Goal: Obtain resource: Download file/media

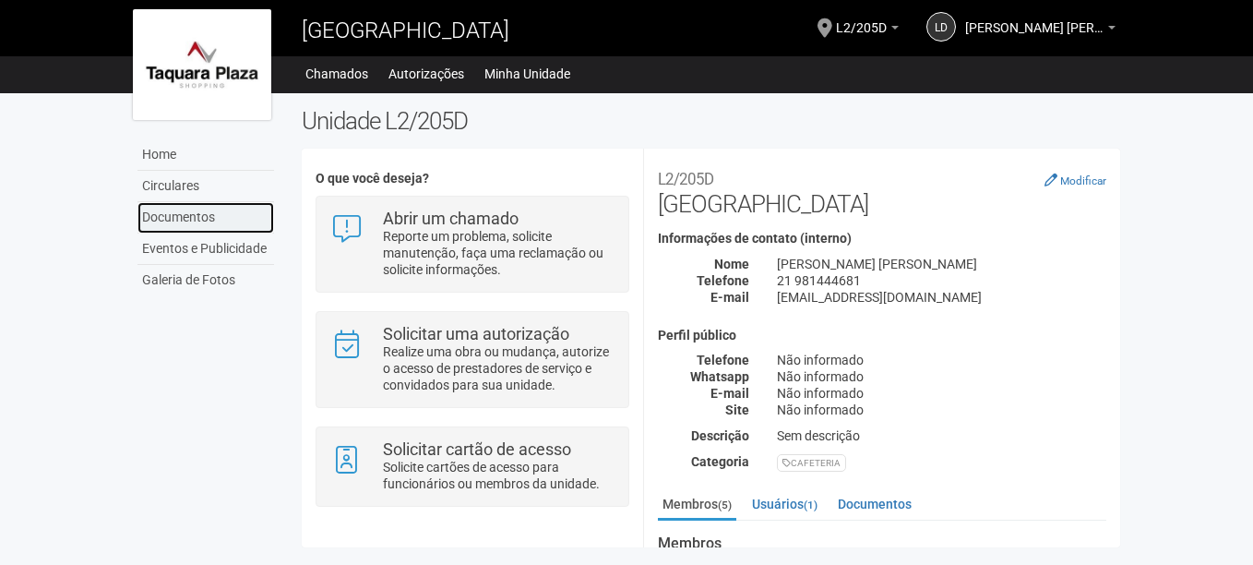
click at [192, 208] on link "Documentos" at bounding box center [205, 217] width 137 height 31
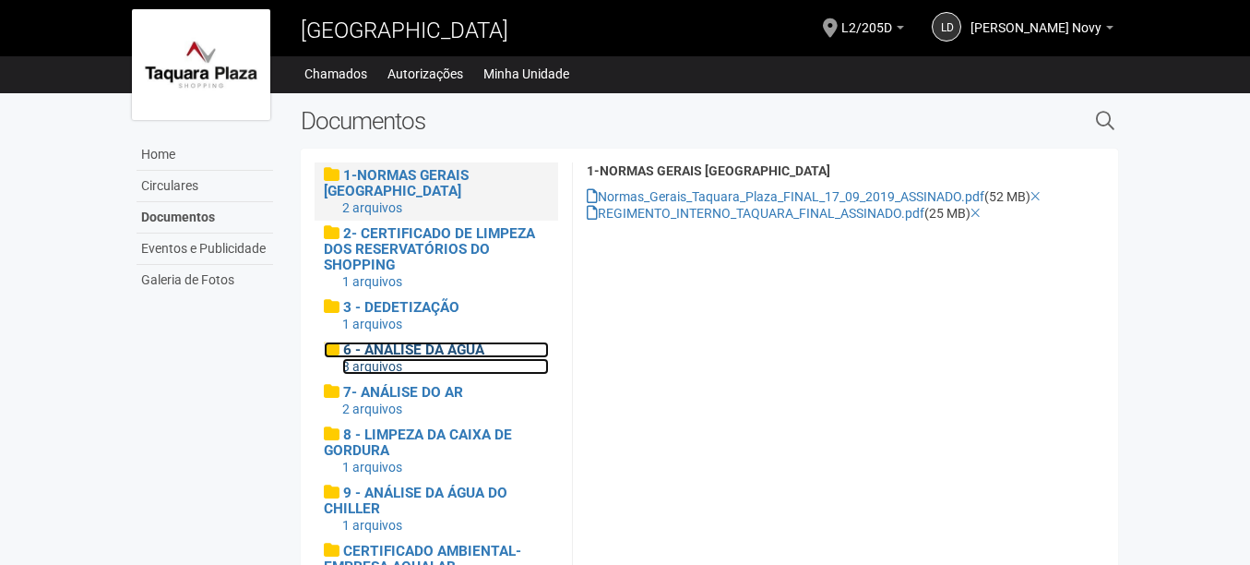
click at [447, 347] on span "6 - ANÁLISE DA ÁGUA" at bounding box center [413, 349] width 141 height 17
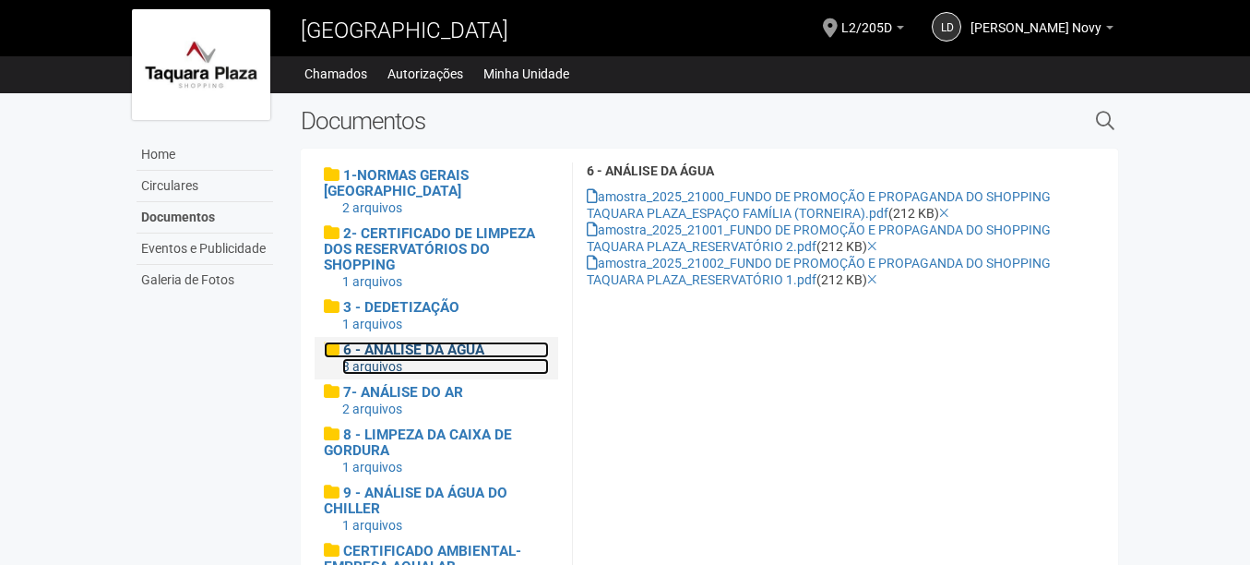
click at [447, 347] on span "6 - ANÁLISE DA ÁGUA" at bounding box center [413, 349] width 141 height 17
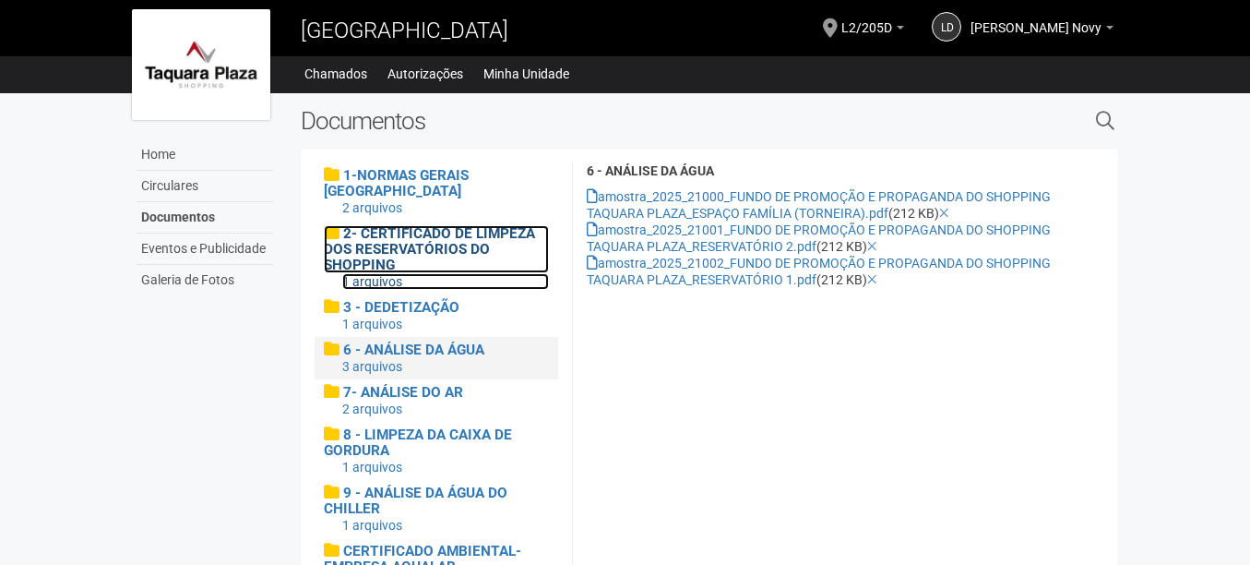
click at [434, 243] on span "2- CERTIFICADO DE LIMPEZA DOS RESERVATÓRIOS DO SHOPPING" at bounding box center [429, 249] width 211 height 48
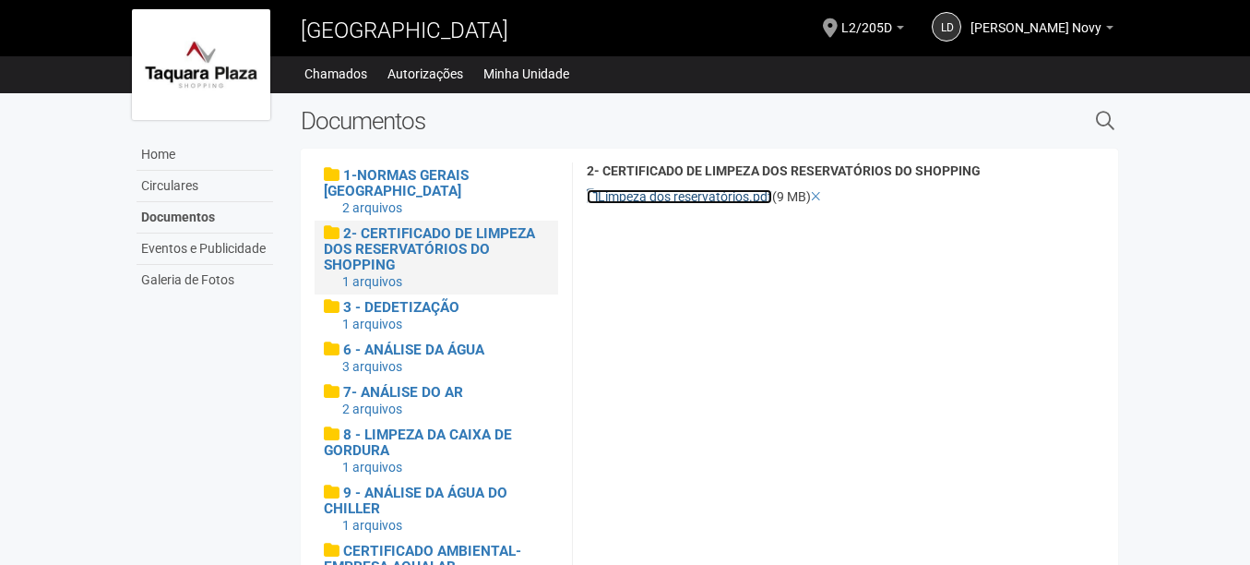
click at [725, 195] on link "Limpeza dos reservatórios.pdf" at bounding box center [679, 196] width 185 height 15
